Goal: Submit feedback/report problem

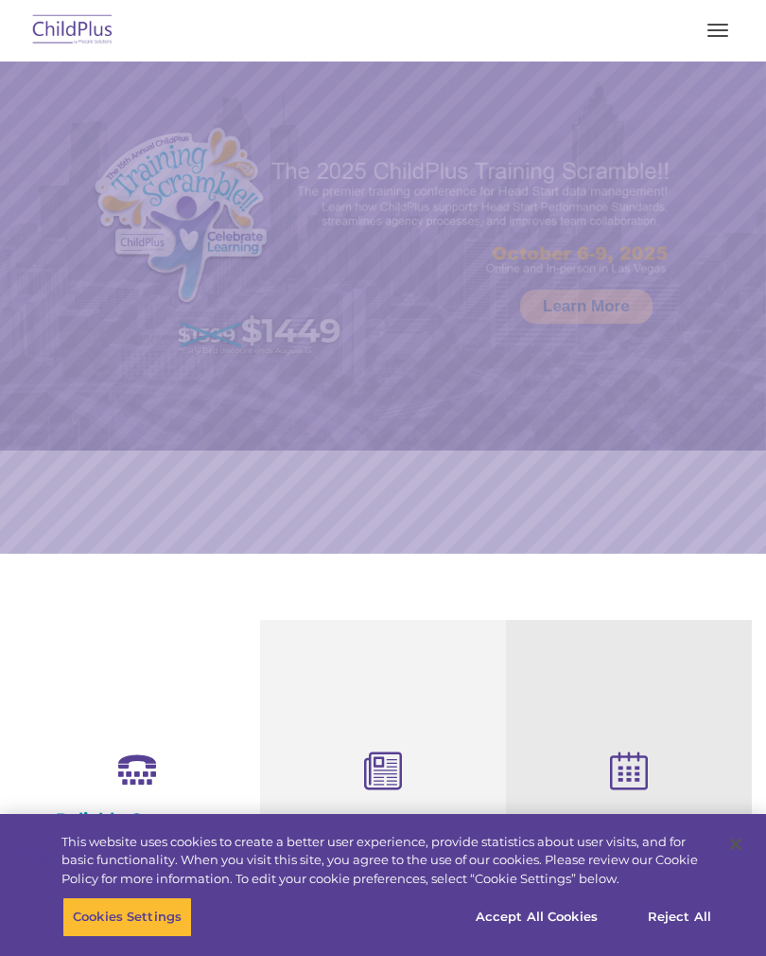
select select "MEDIUM"
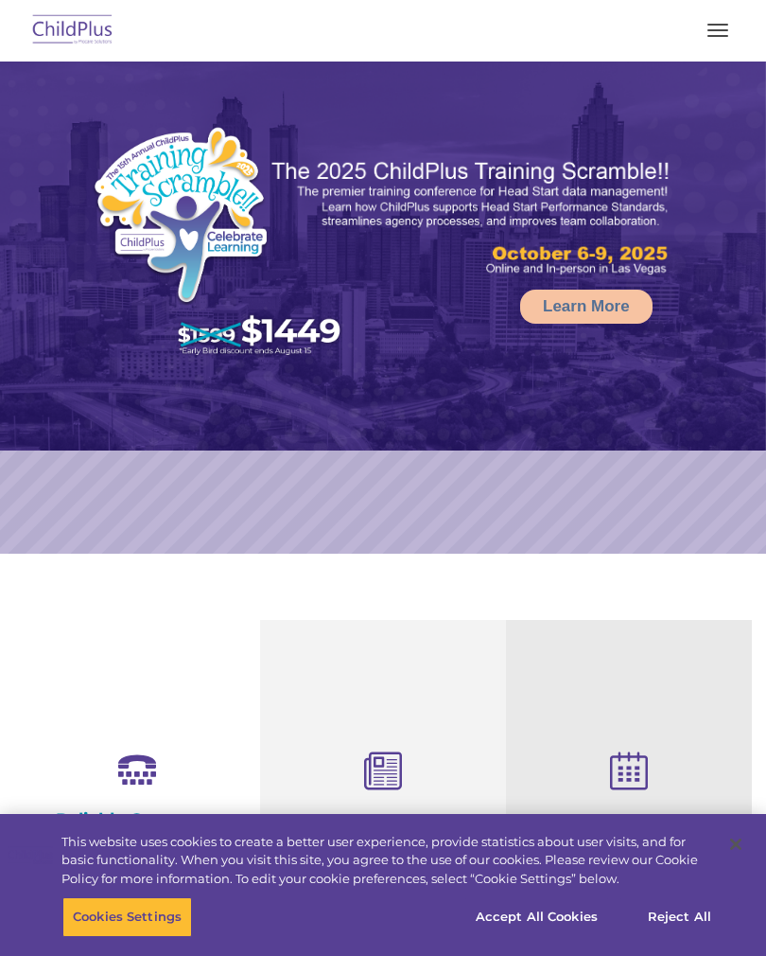
select select "MEDIUM"
click at [717, 34] on button "button" at bounding box center [718, 30] width 40 height 30
